Goal: Navigation & Orientation: Find specific page/section

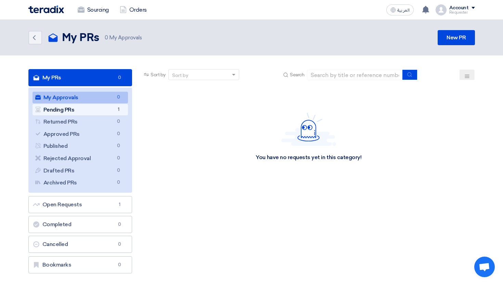
click at [118, 109] on span "1" at bounding box center [118, 109] width 8 height 7
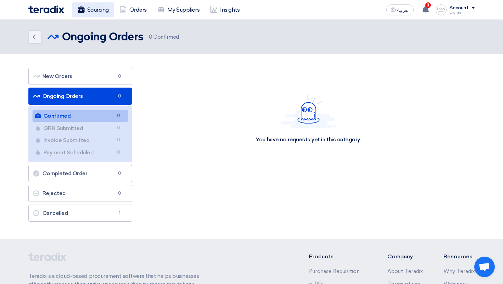
click at [104, 16] on link "Sourcing" at bounding box center [93, 9] width 42 height 15
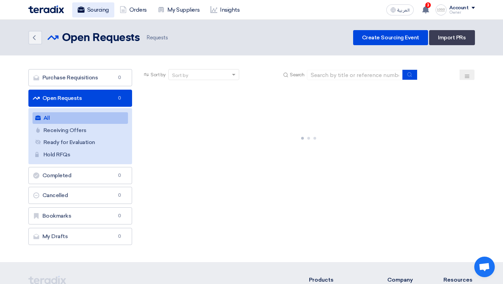
click at [104, 16] on link "Sourcing" at bounding box center [93, 9] width 42 height 15
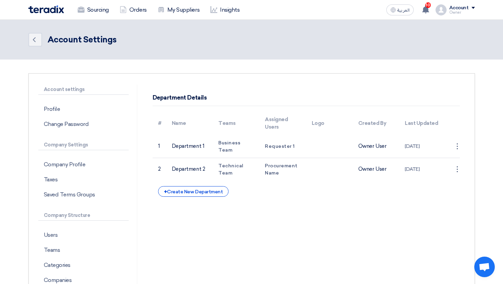
click at [68, 11] on div "Sourcing Orders My Suppliers Insights" at bounding box center [162, 9] width 268 height 15
click at [58, 9] on img at bounding box center [46, 9] width 36 height 8
